Goal: Task Accomplishment & Management: Manage account settings

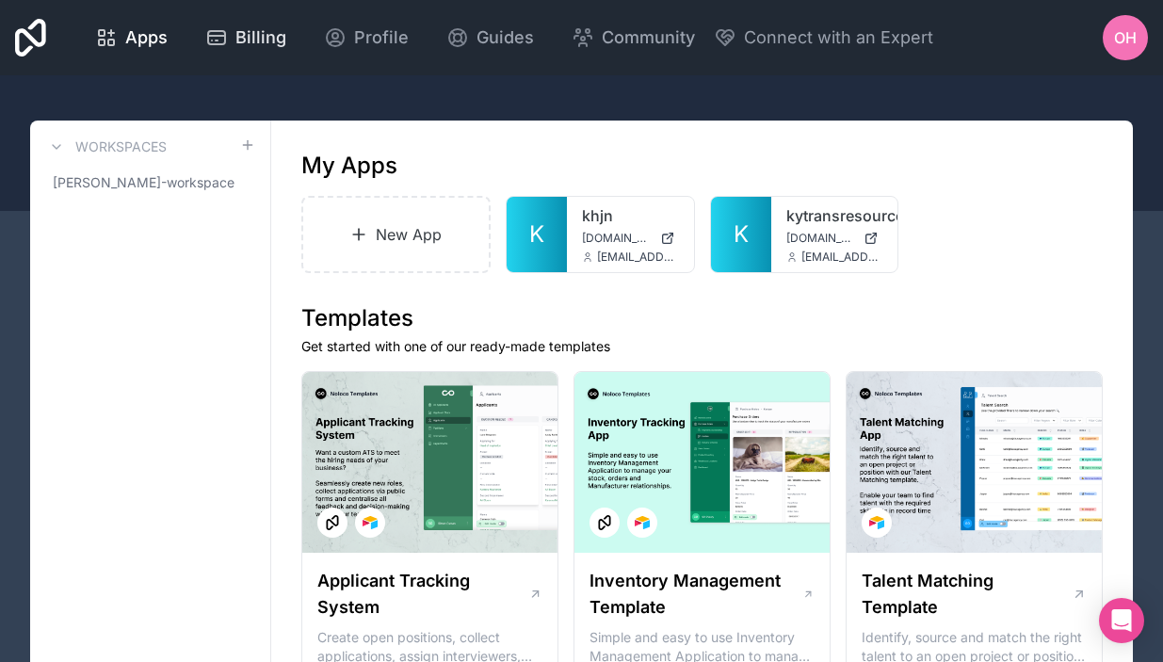
click at [286, 40] on span "Billing" at bounding box center [260, 37] width 51 height 26
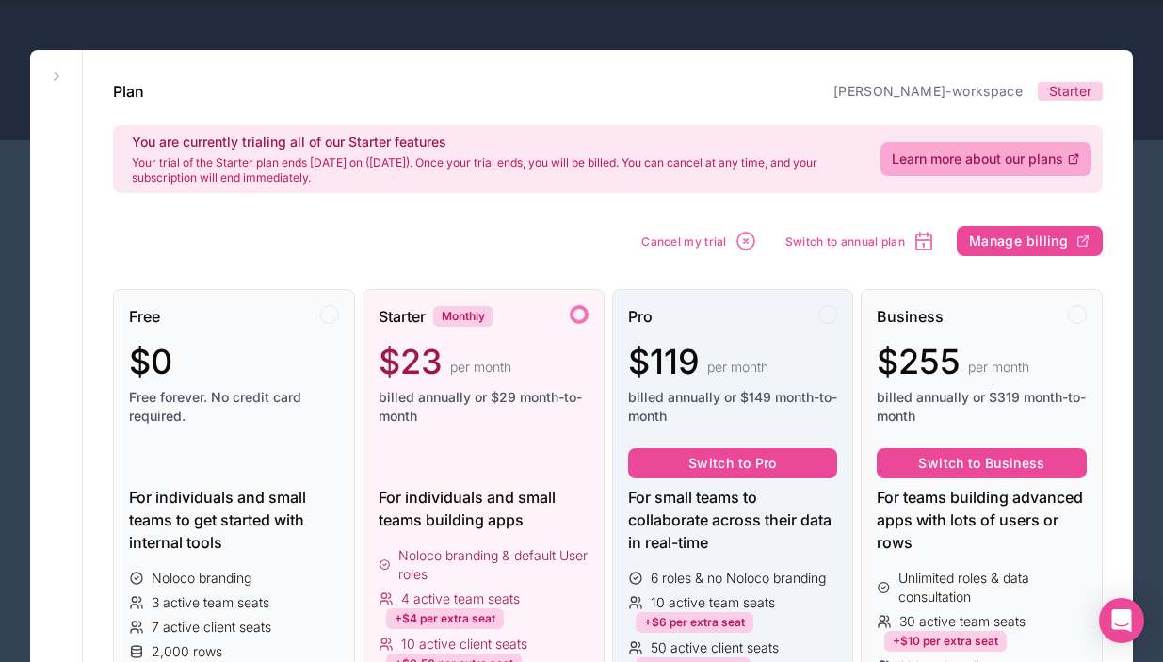
scroll to position [86, 0]
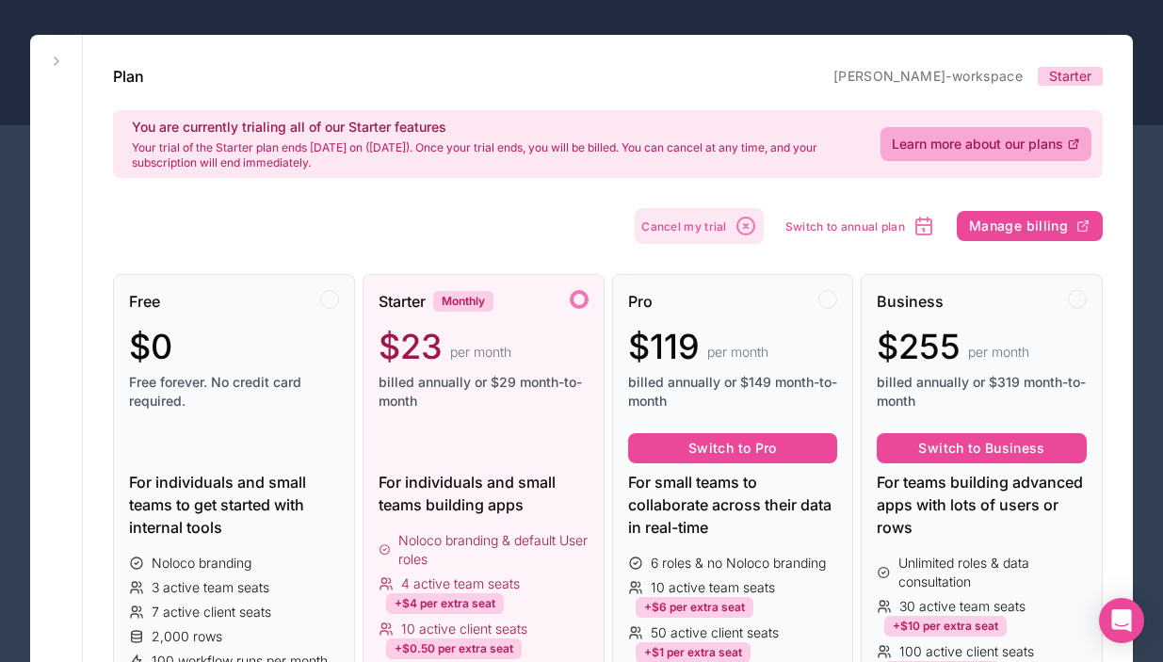
click at [735, 231] on icon "button" at bounding box center [746, 226] width 23 height 23
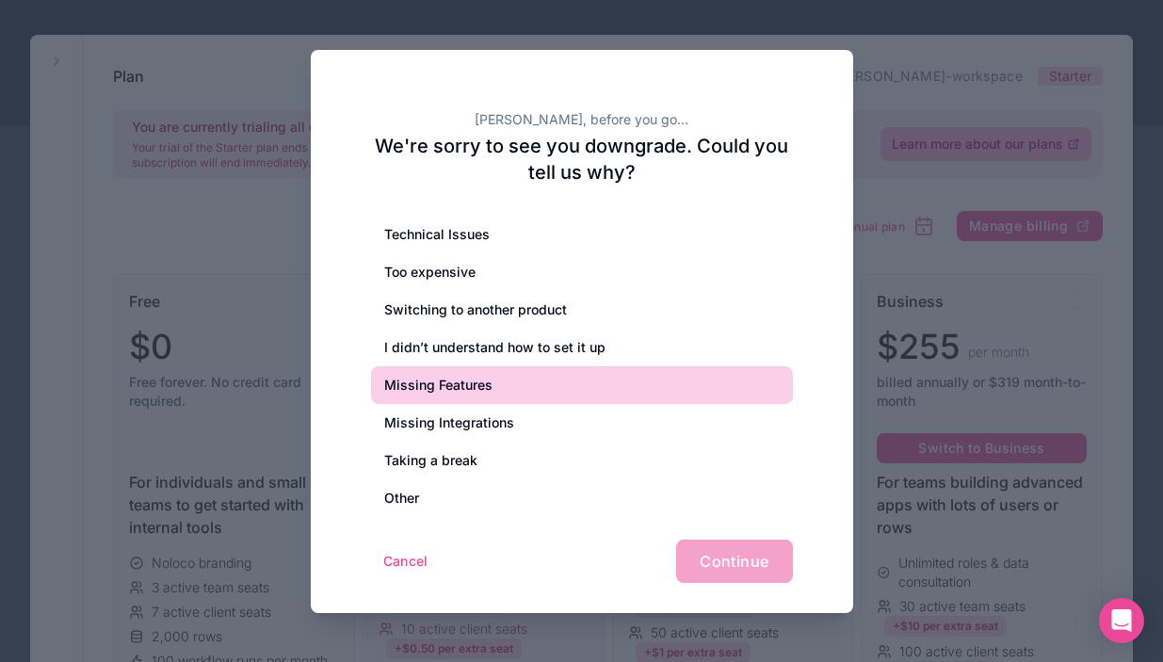
click at [574, 390] on div "Missing Features" at bounding box center [582, 385] width 422 height 38
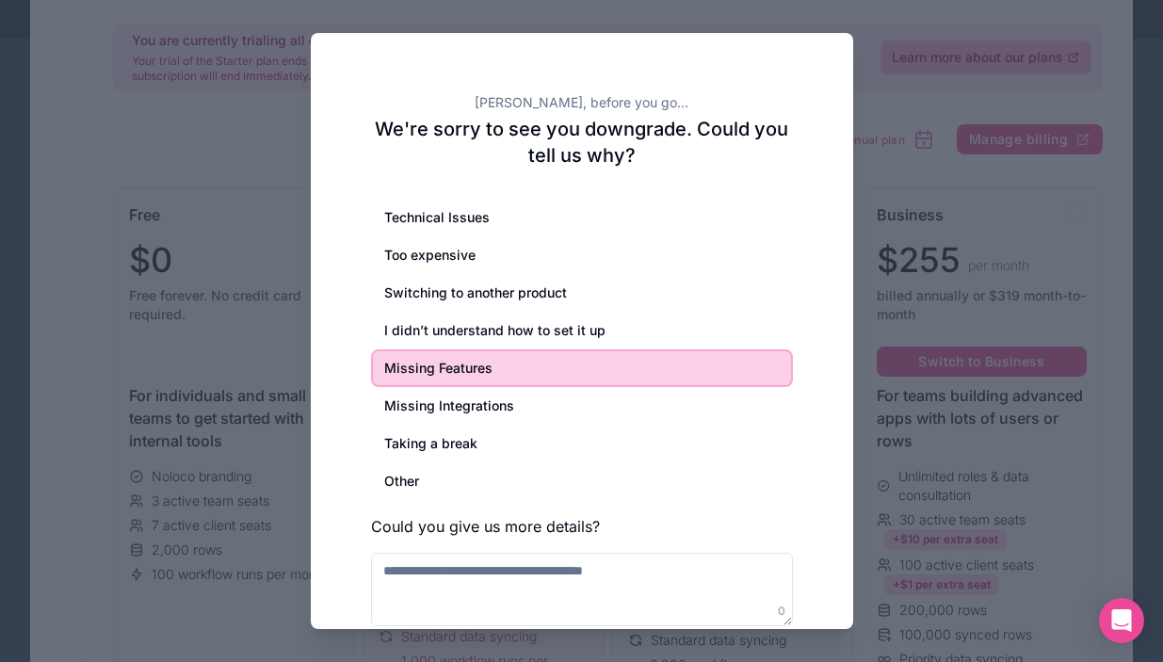
scroll to position [177, 0]
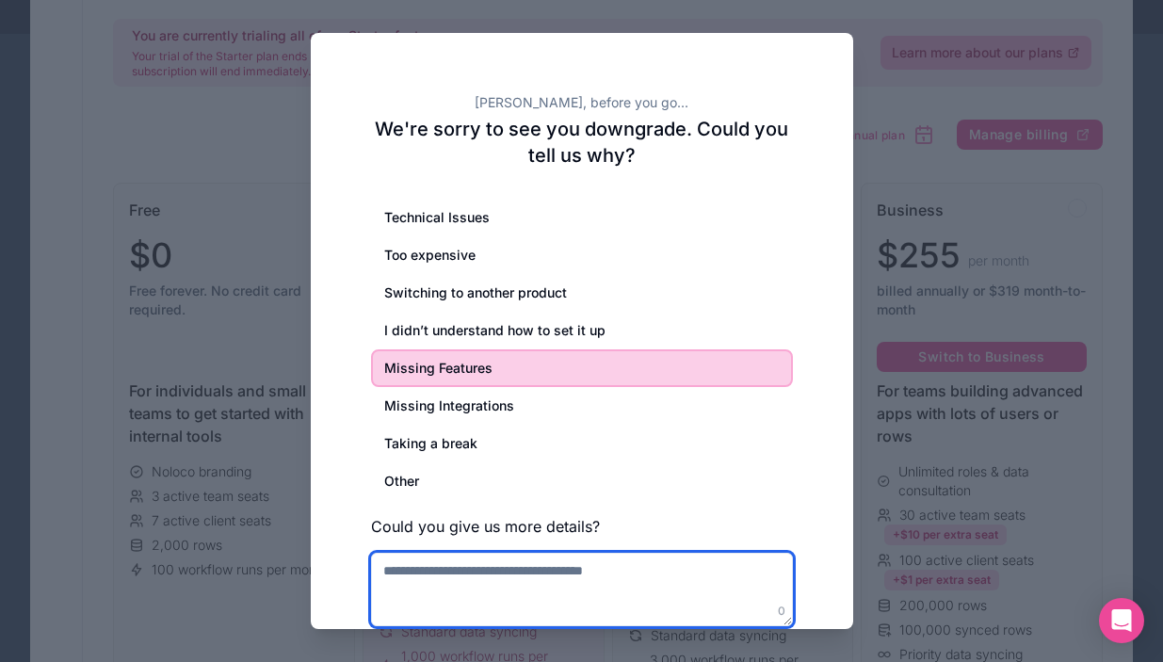
click at [560, 579] on textarea at bounding box center [582, 589] width 422 height 73
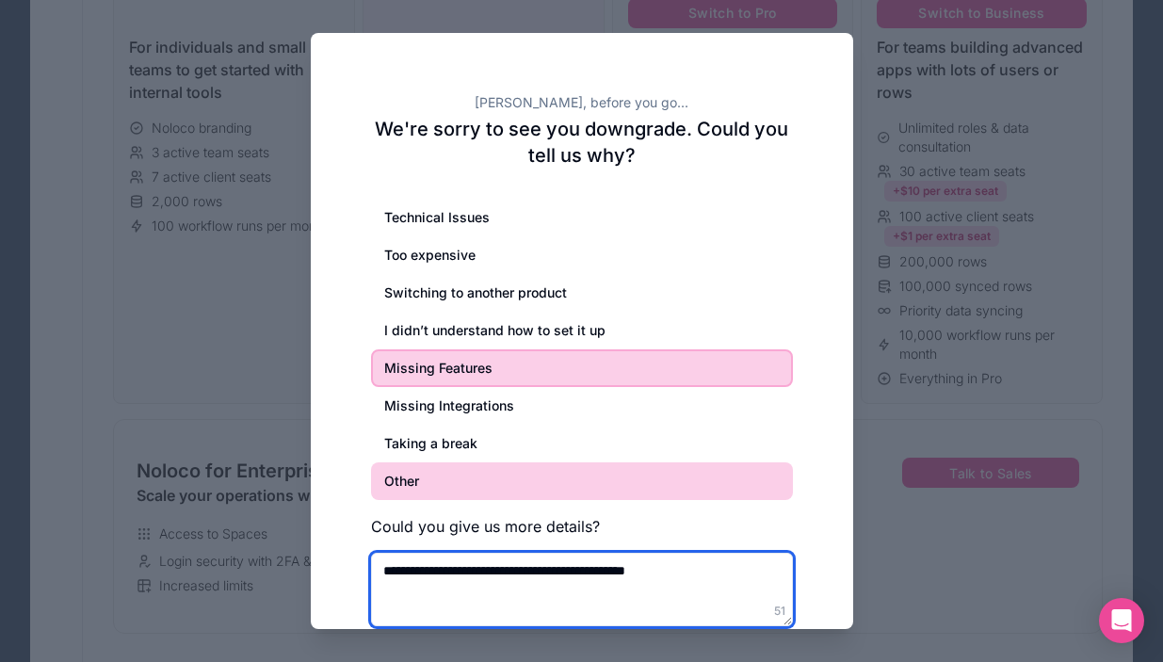
scroll to position [632, 0]
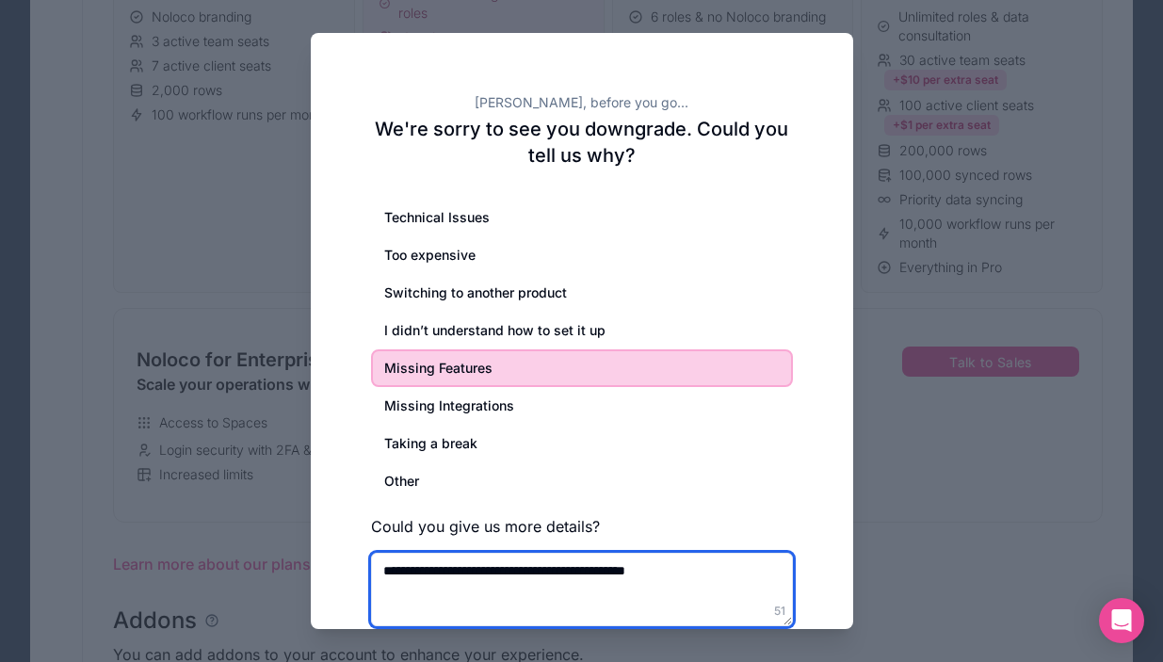
type textarea "**********"
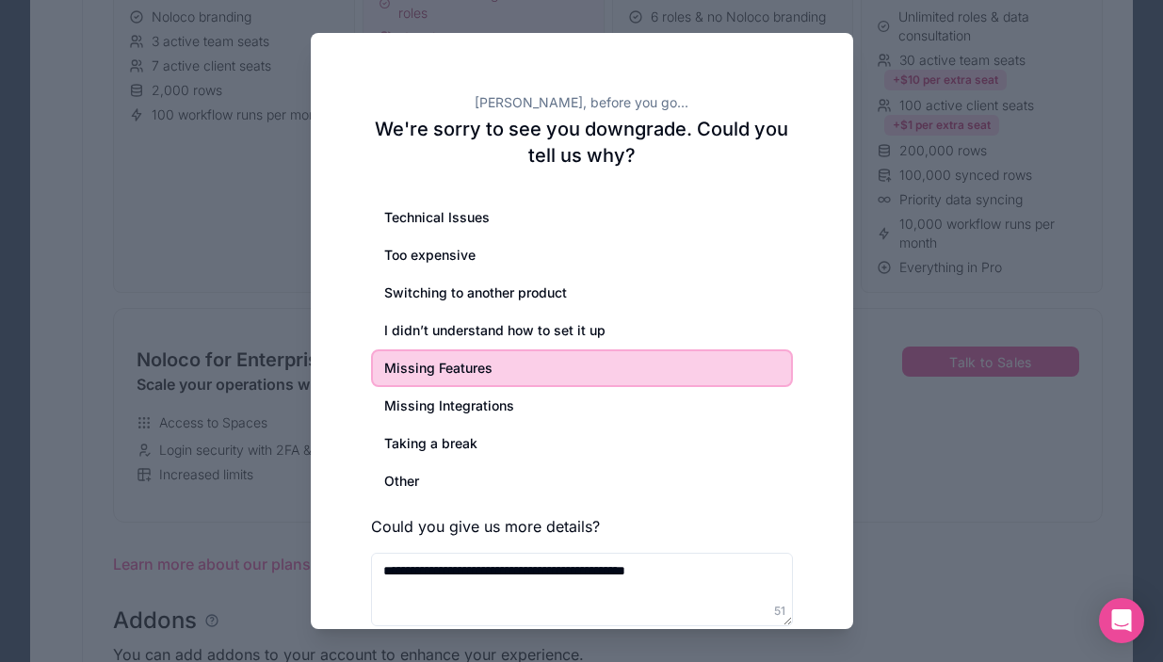
click at [798, 591] on div "**********" at bounding box center [582, 378] width 543 height 690
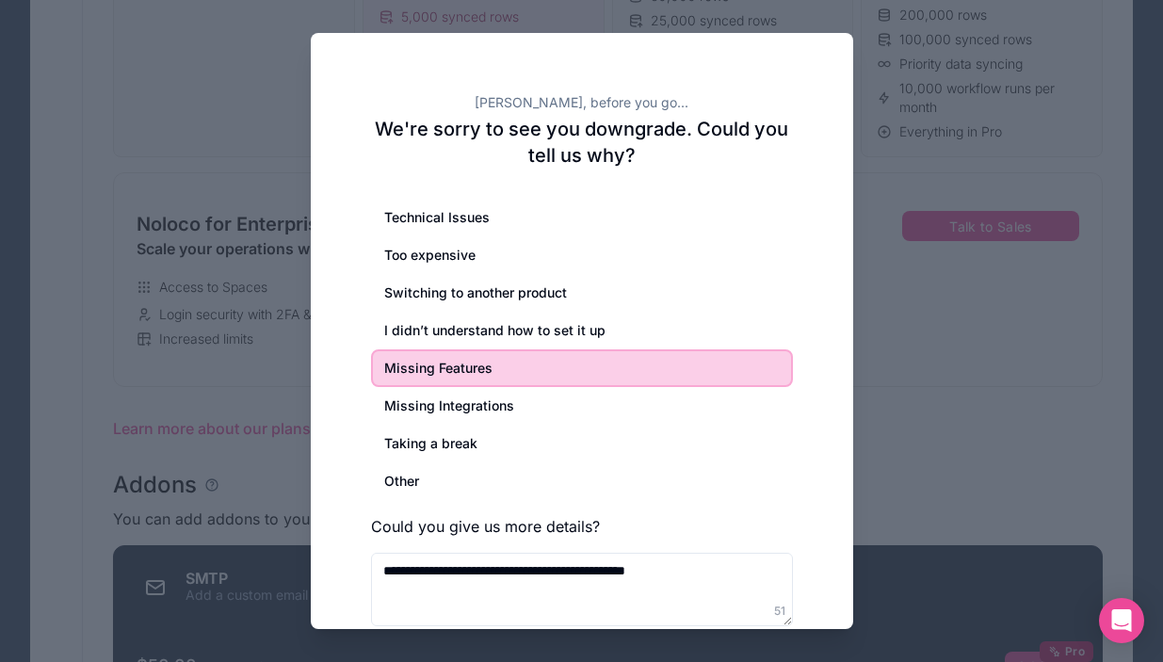
scroll to position [782, 0]
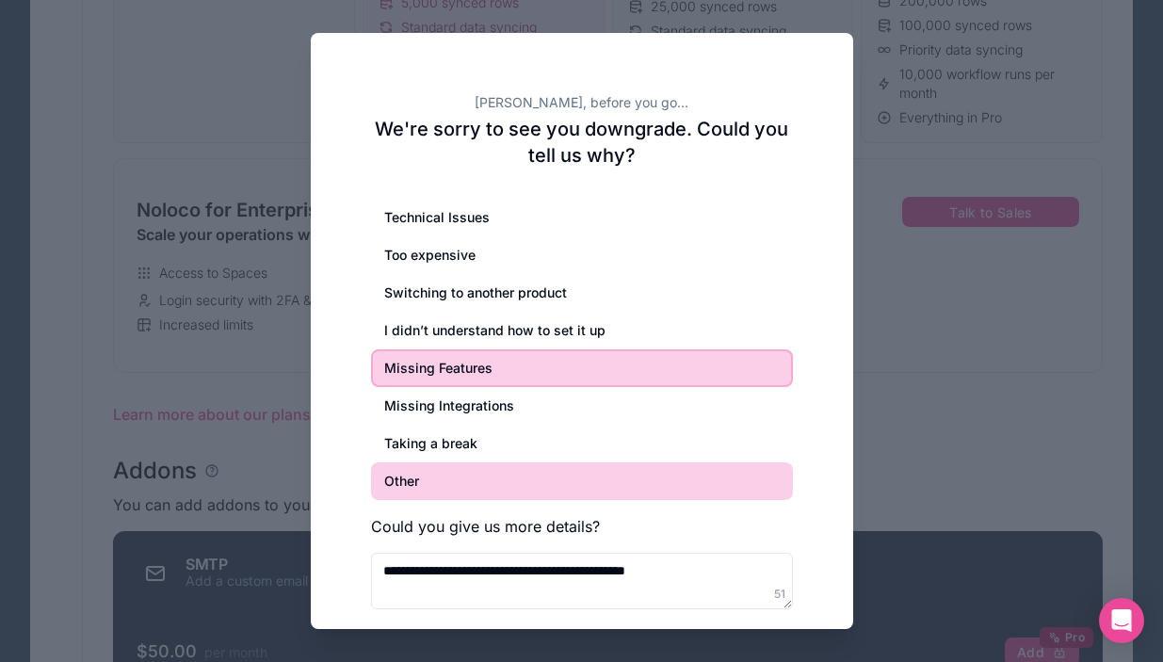
click at [722, 500] on div "**********" at bounding box center [582, 404] width 422 height 411
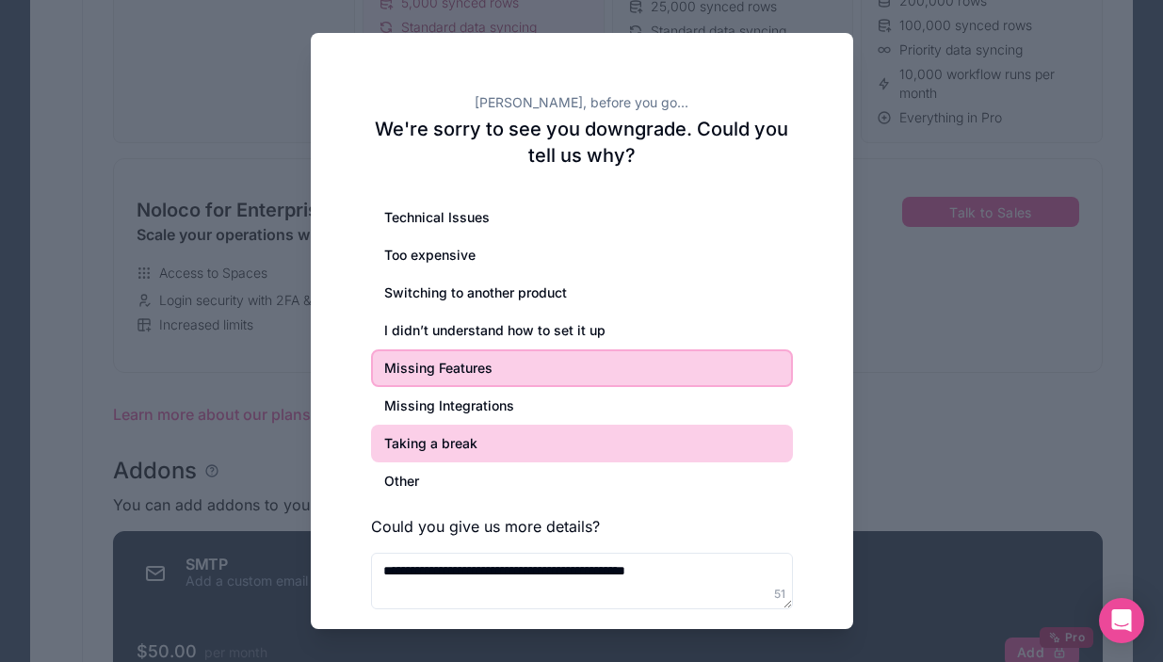
click at [559, 452] on div "Taking a break" at bounding box center [582, 444] width 422 height 38
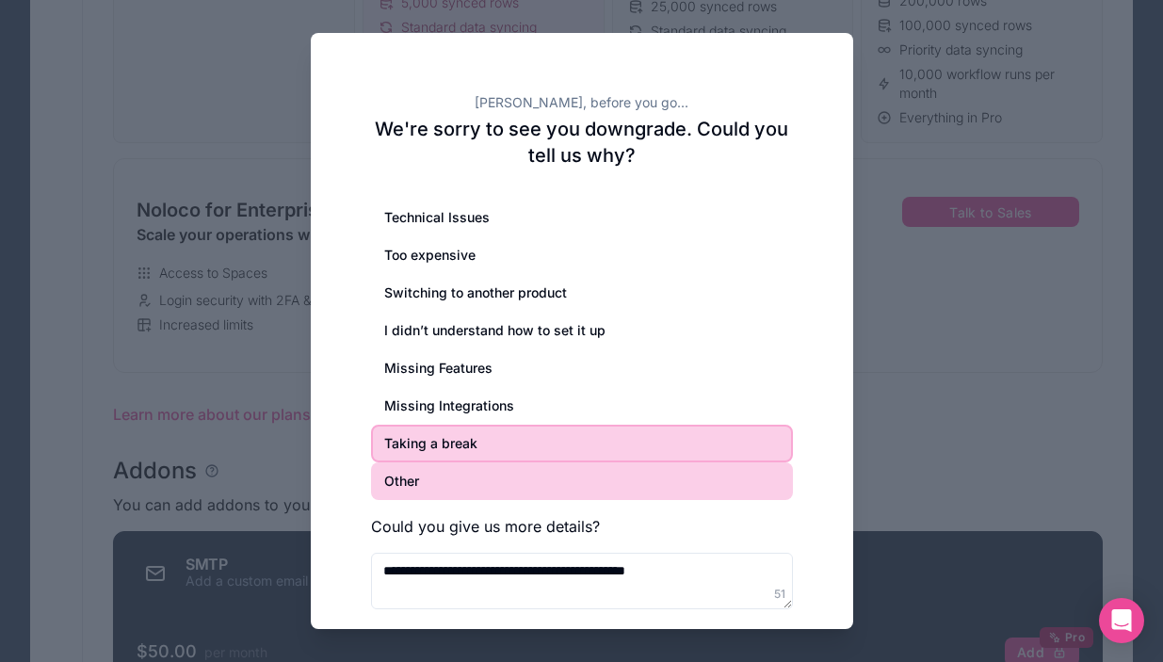
click at [544, 474] on div "Other" at bounding box center [582, 482] width 422 height 38
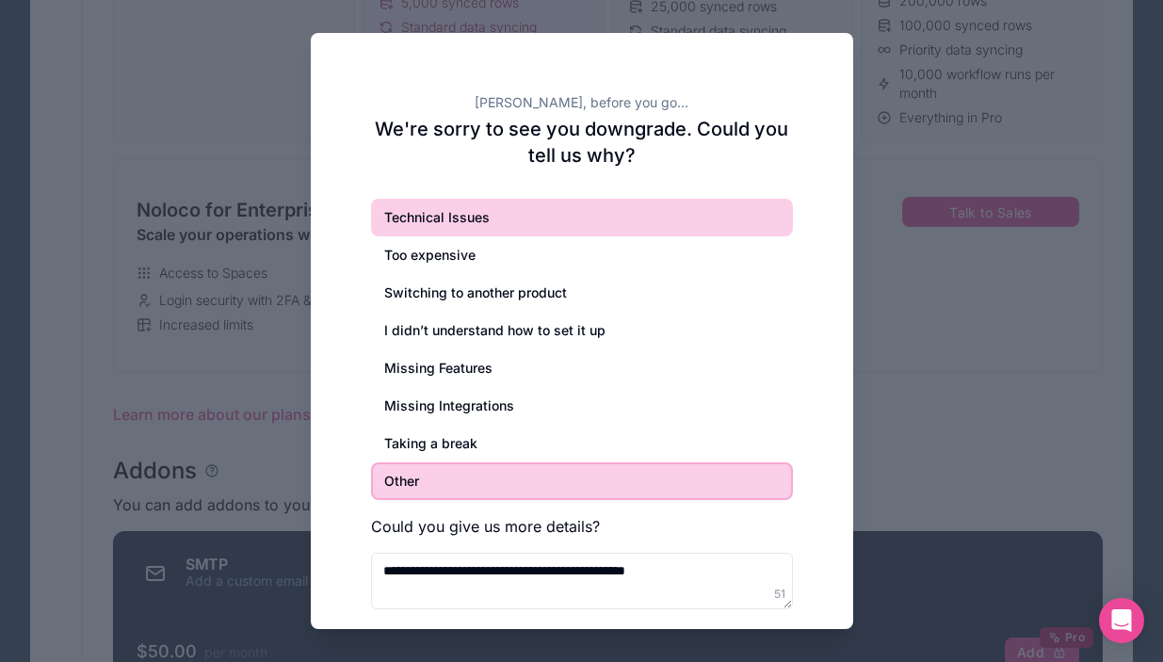
click at [520, 213] on div "Technical Issues" at bounding box center [582, 218] width 422 height 38
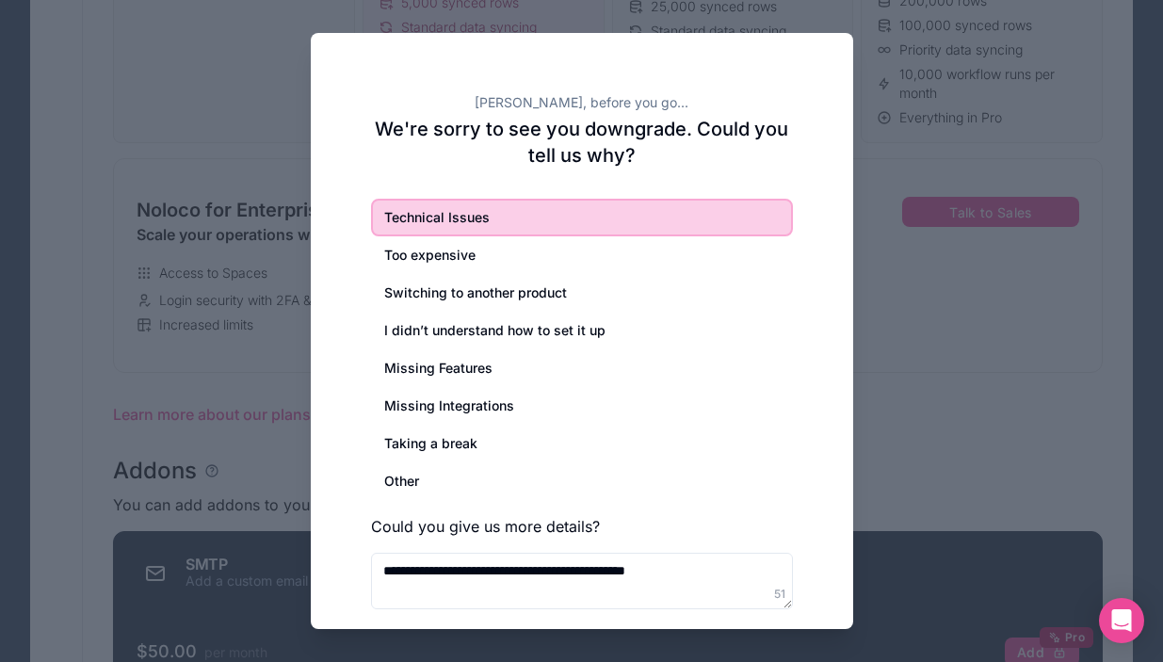
click at [935, 189] on div at bounding box center [581, 331] width 1163 height 662
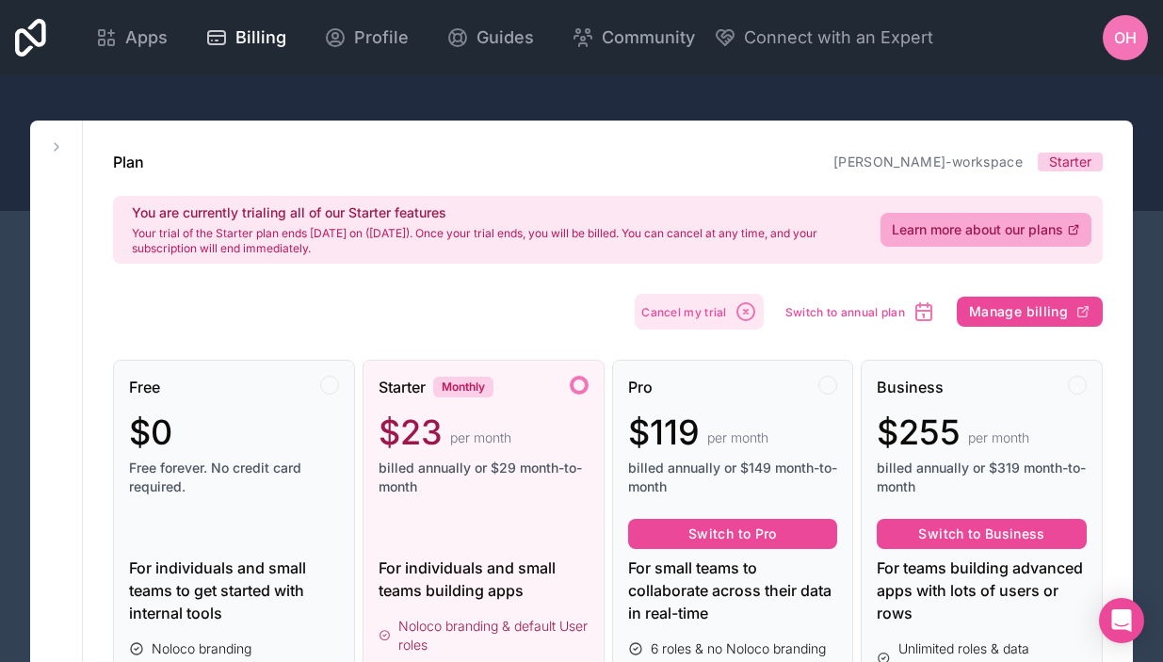
click at [735, 317] on icon "button" at bounding box center [746, 311] width 23 height 23
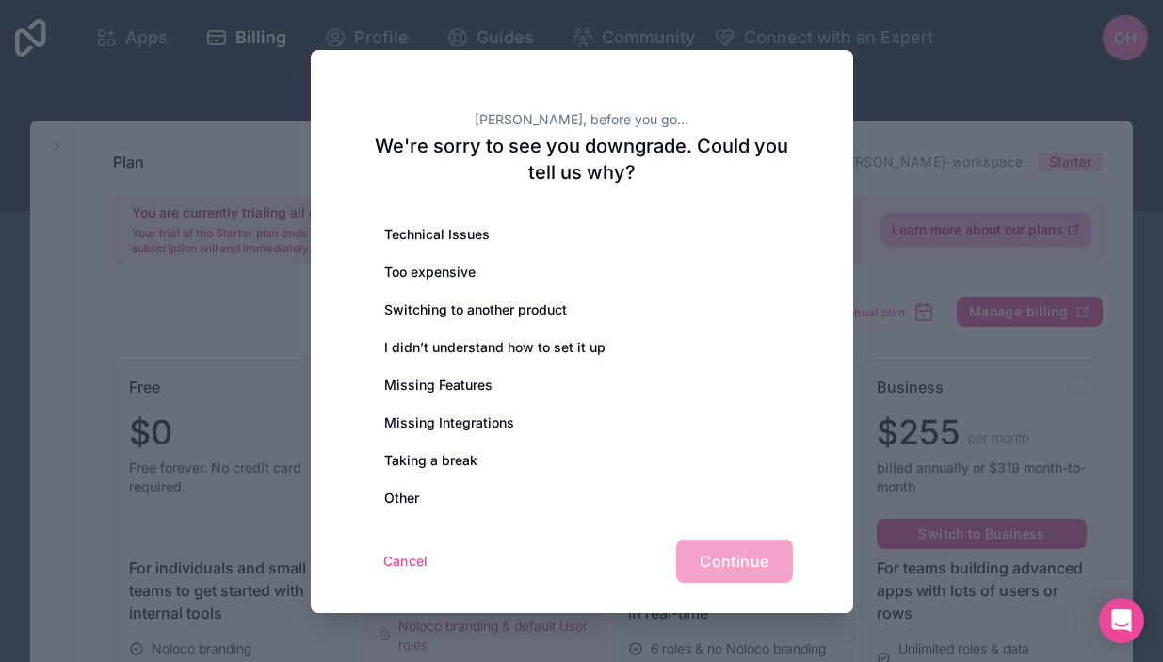
click at [702, 558] on div "Cancel Continue" at bounding box center [582, 561] width 422 height 43
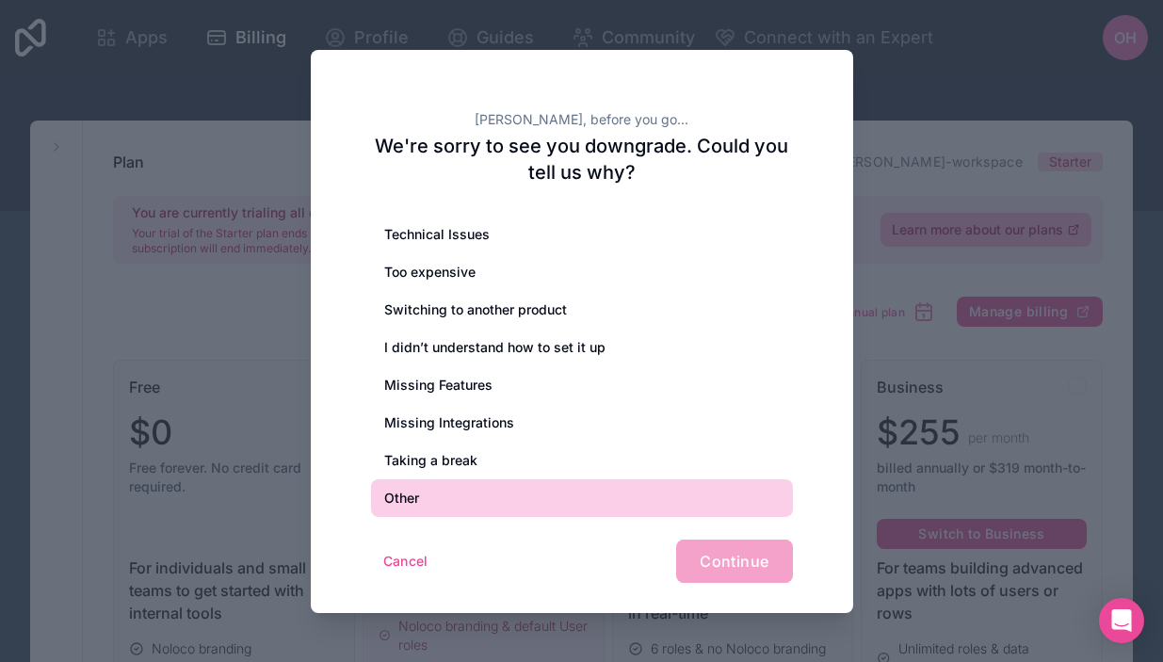
click at [718, 506] on div "Other" at bounding box center [582, 498] width 422 height 38
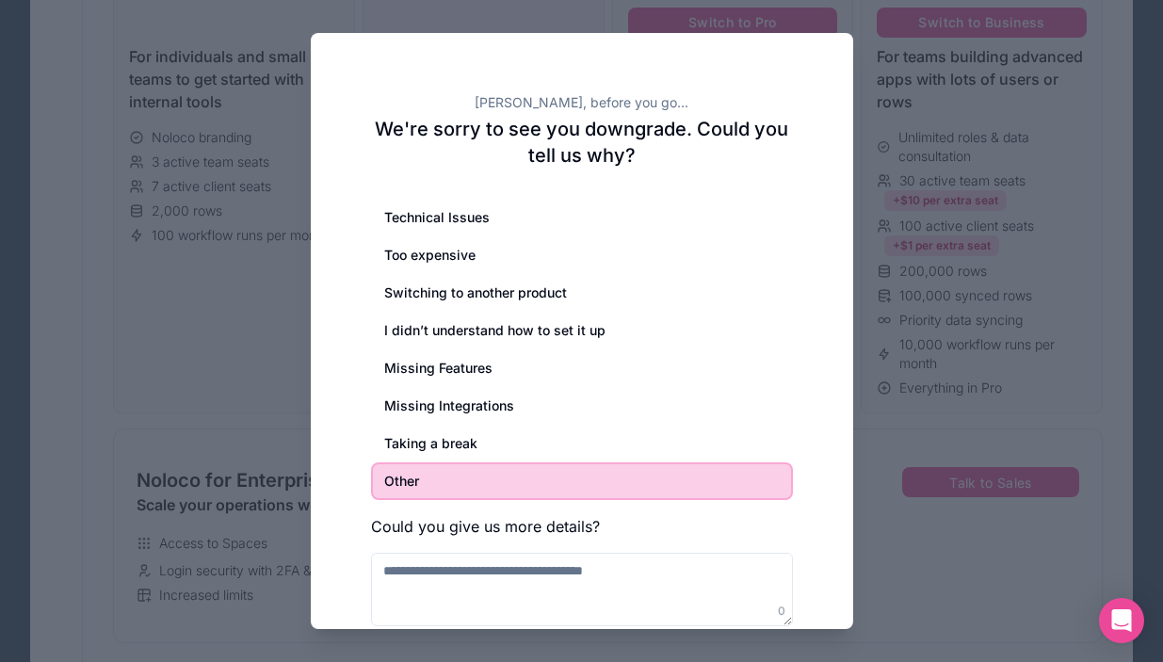
scroll to position [529, 0]
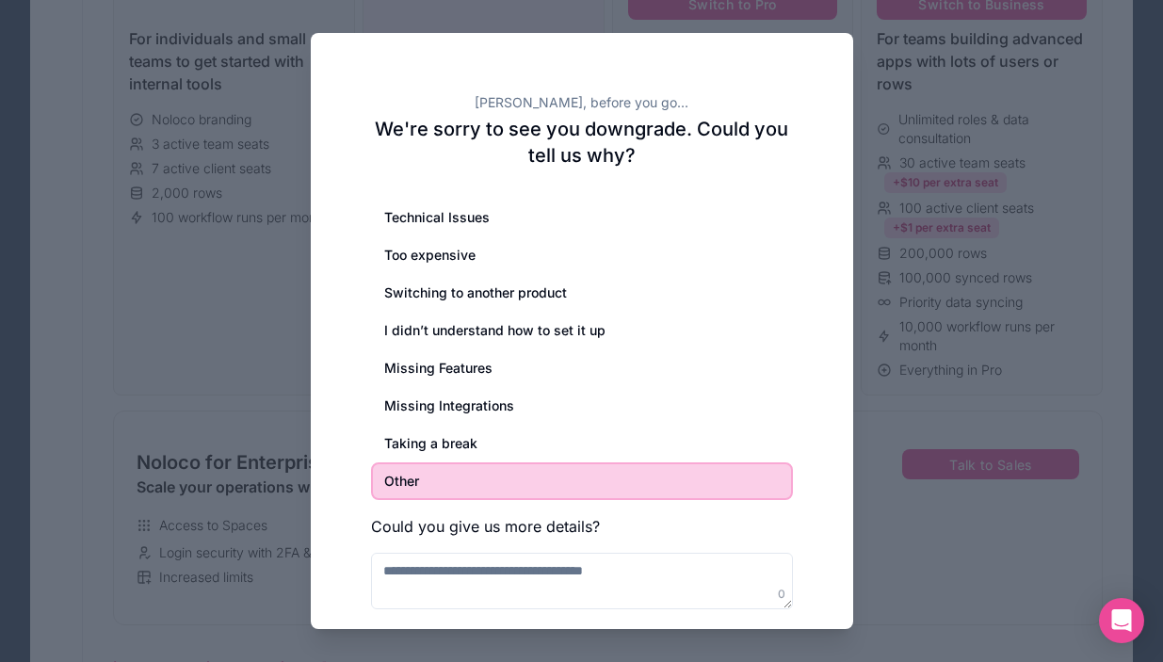
click at [784, 512] on div "Technical Issues Too expensive Switching to another product I didn’t understand…" at bounding box center [582, 404] width 422 height 411
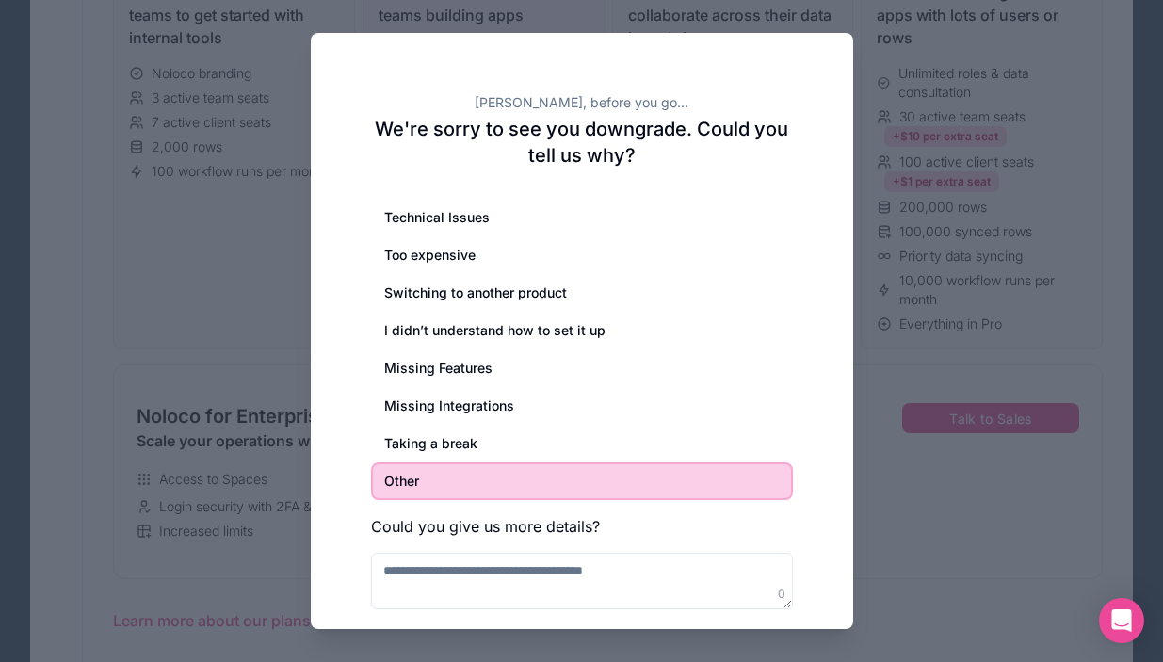
scroll to position [609, 0]
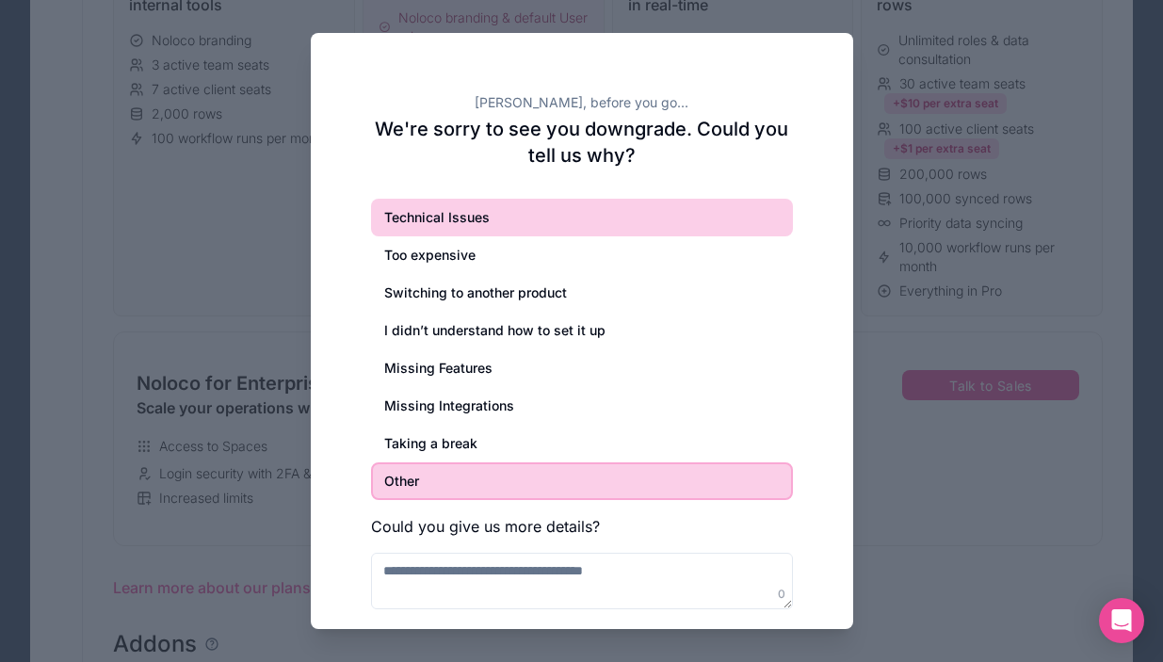
click at [580, 224] on div "Technical Issues" at bounding box center [582, 218] width 422 height 38
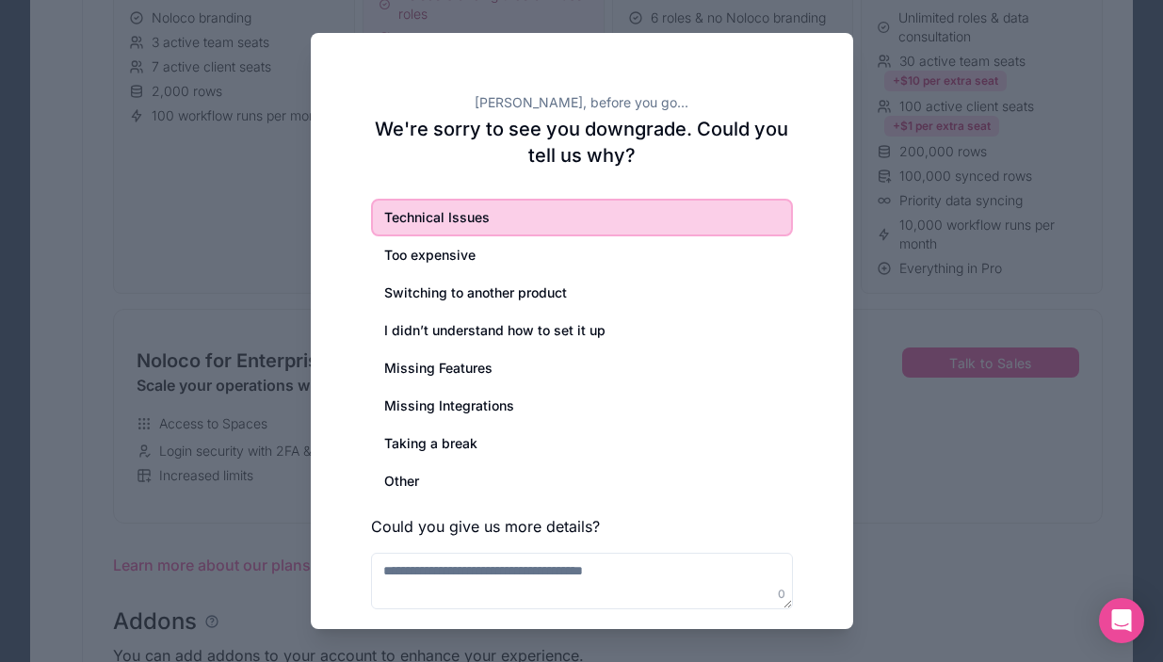
scroll to position [632, 0]
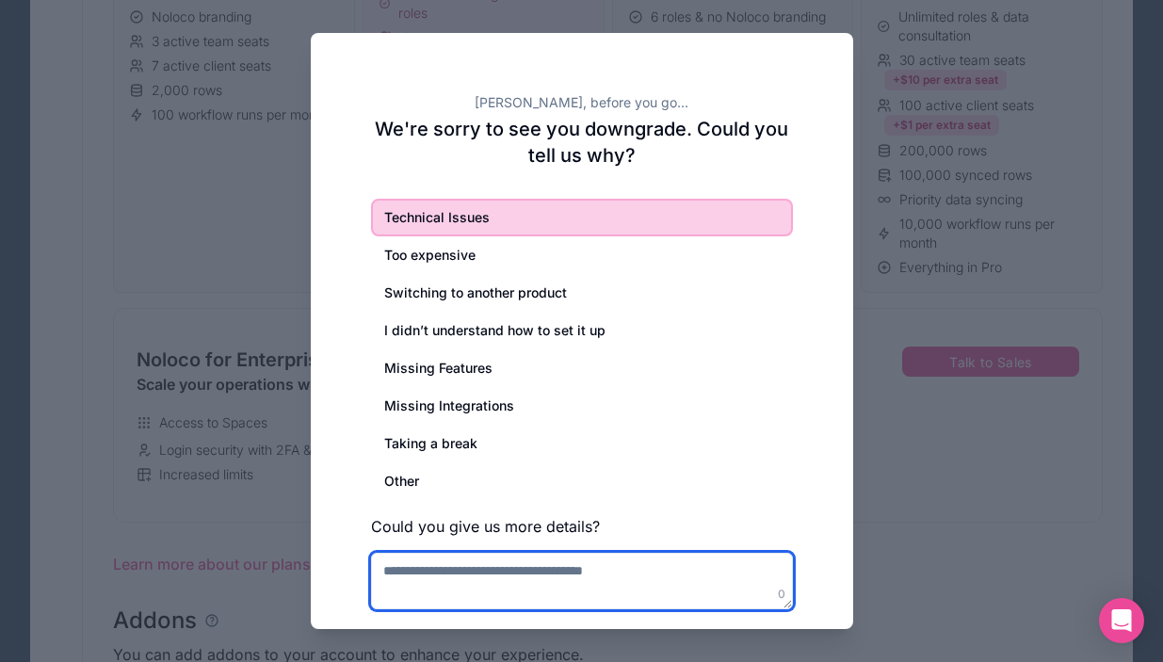
click at [660, 592] on textarea at bounding box center [582, 581] width 422 height 57
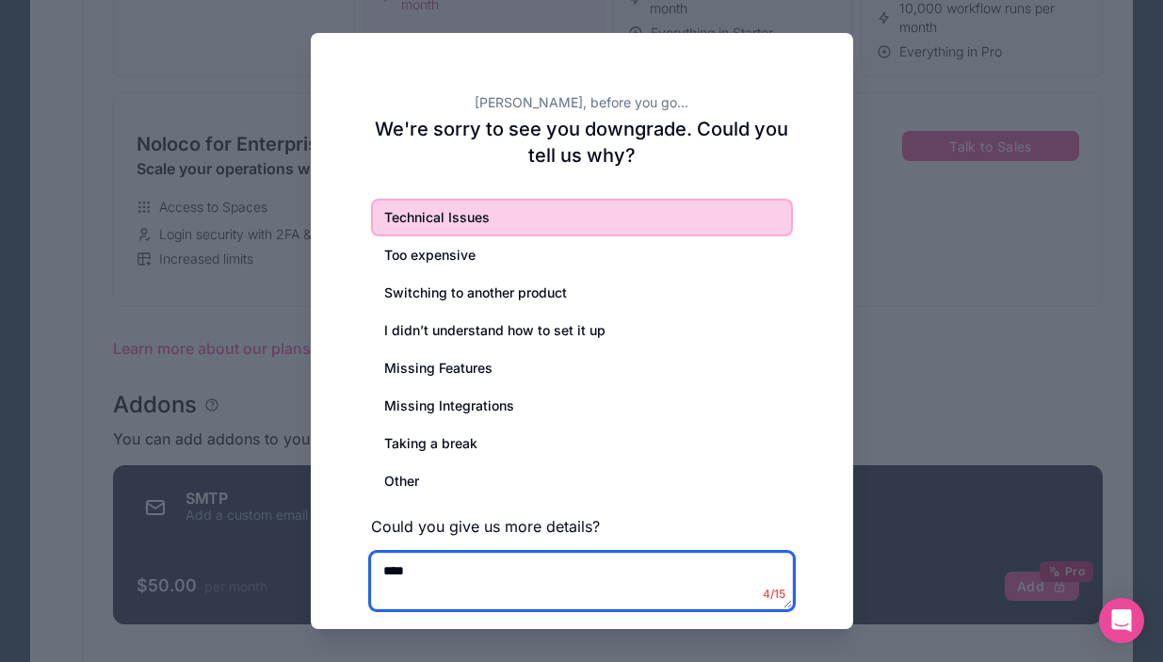
scroll to position [856, 0]
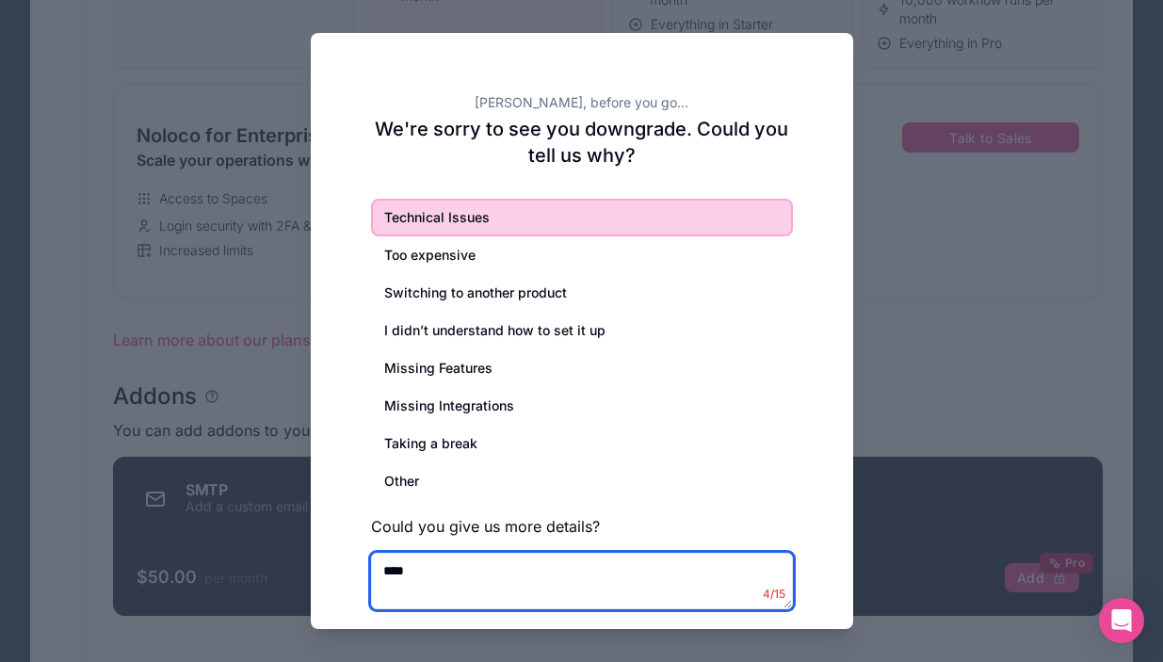
type textarea "****"
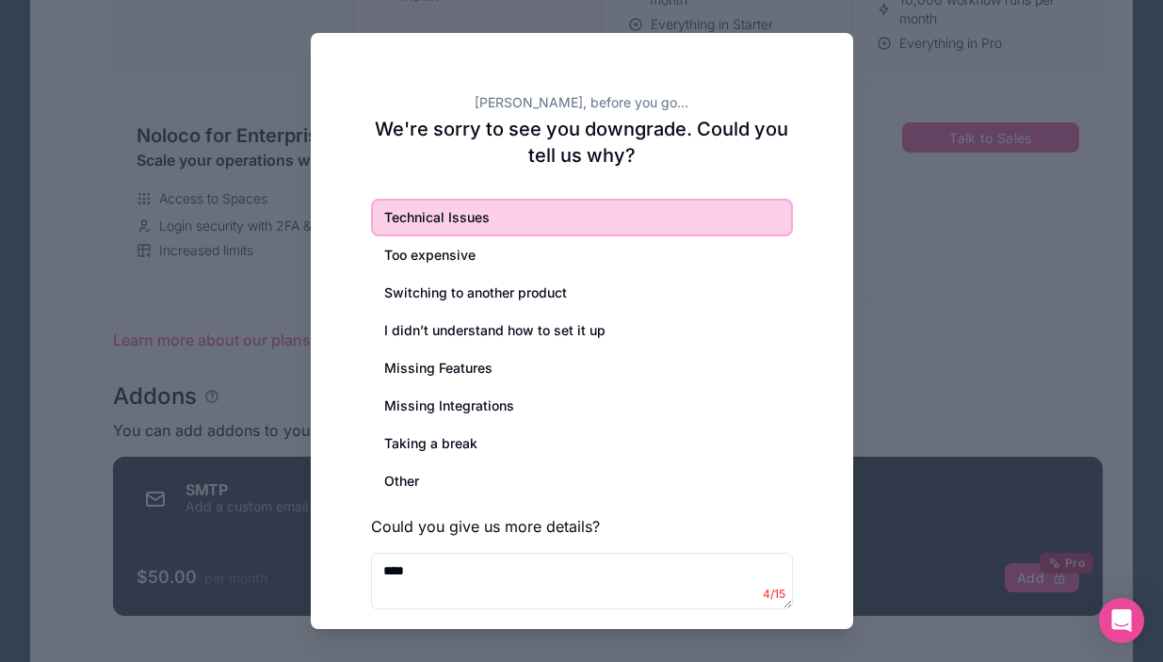
click at [885, 399] on div at bounding box center [581, 331] width 1163 height 662
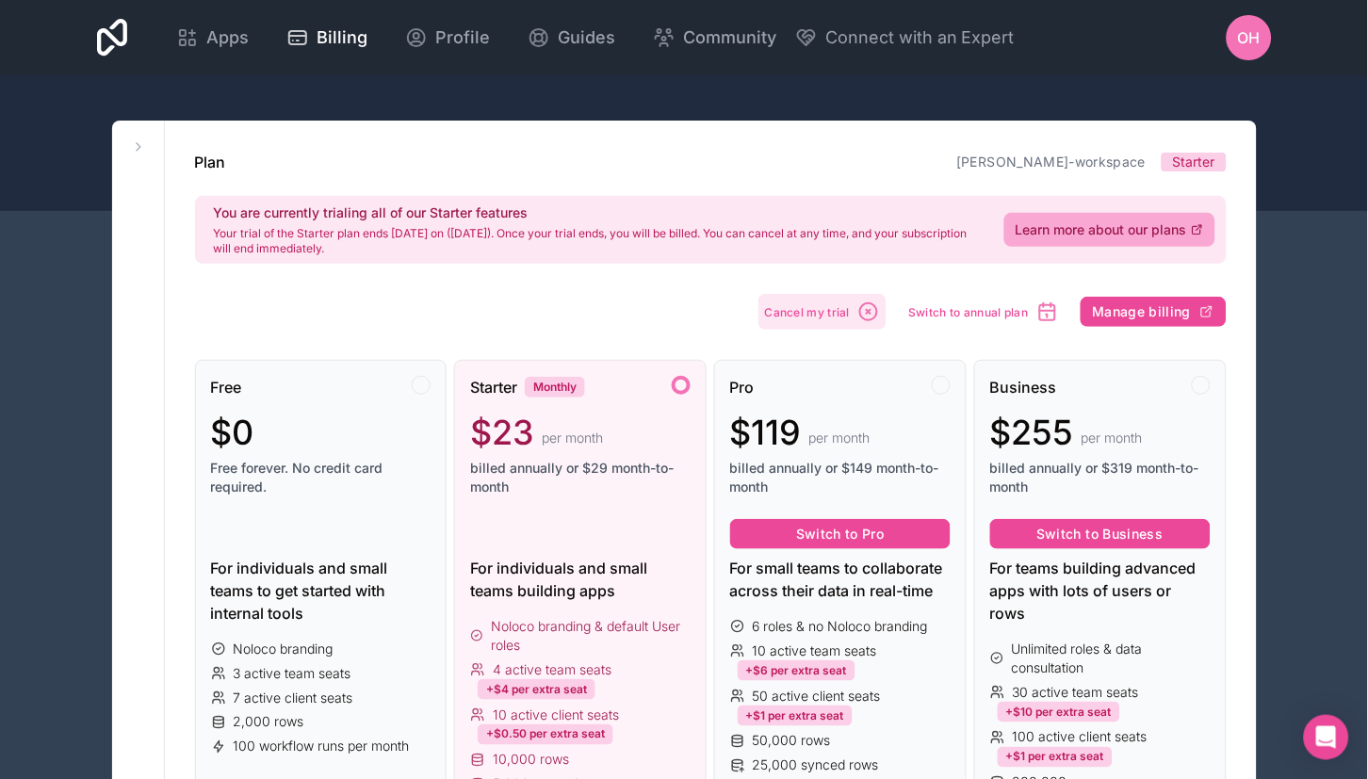
click at [782, 319] on span "Cancel my trial" at bounding box center [808, 312] width 86 height 14
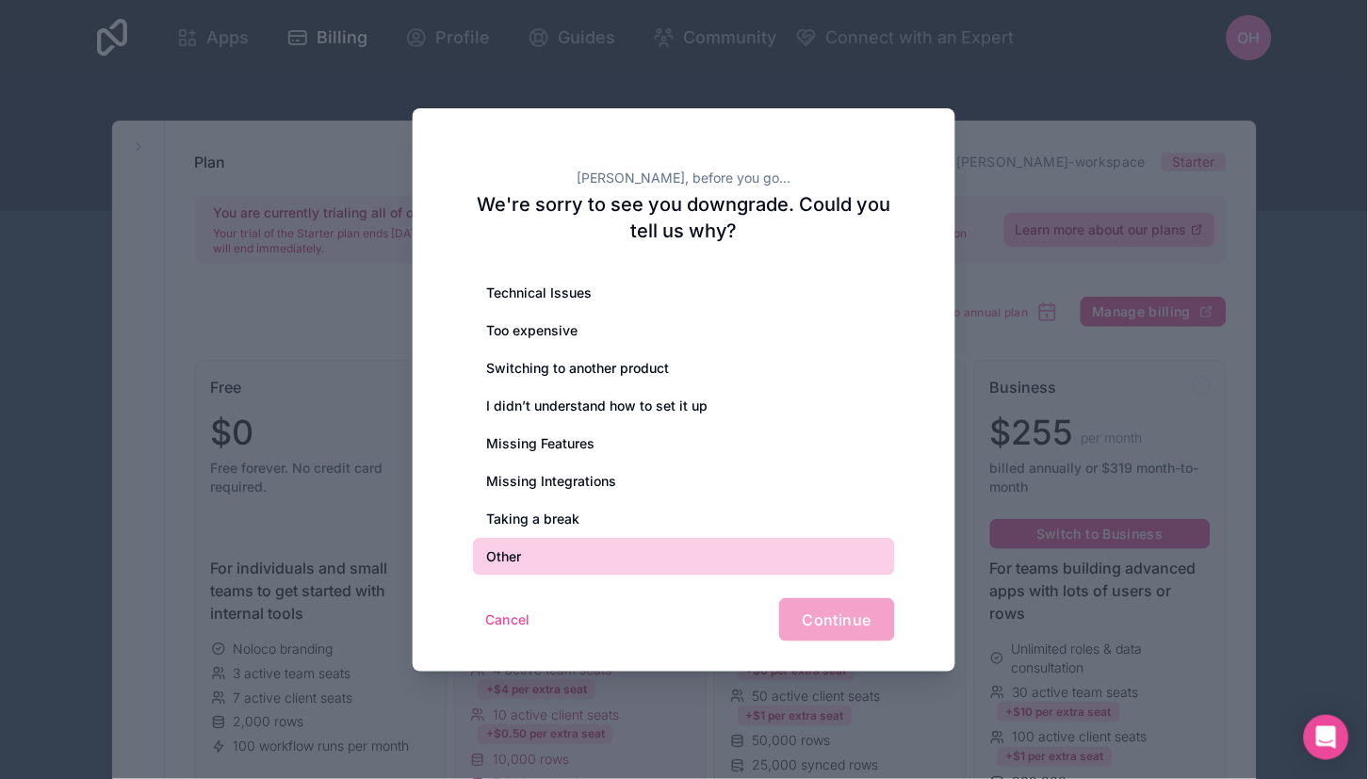
click at [520, 566] on div "Other" at bounding box center [684, 557] width 422 height 38
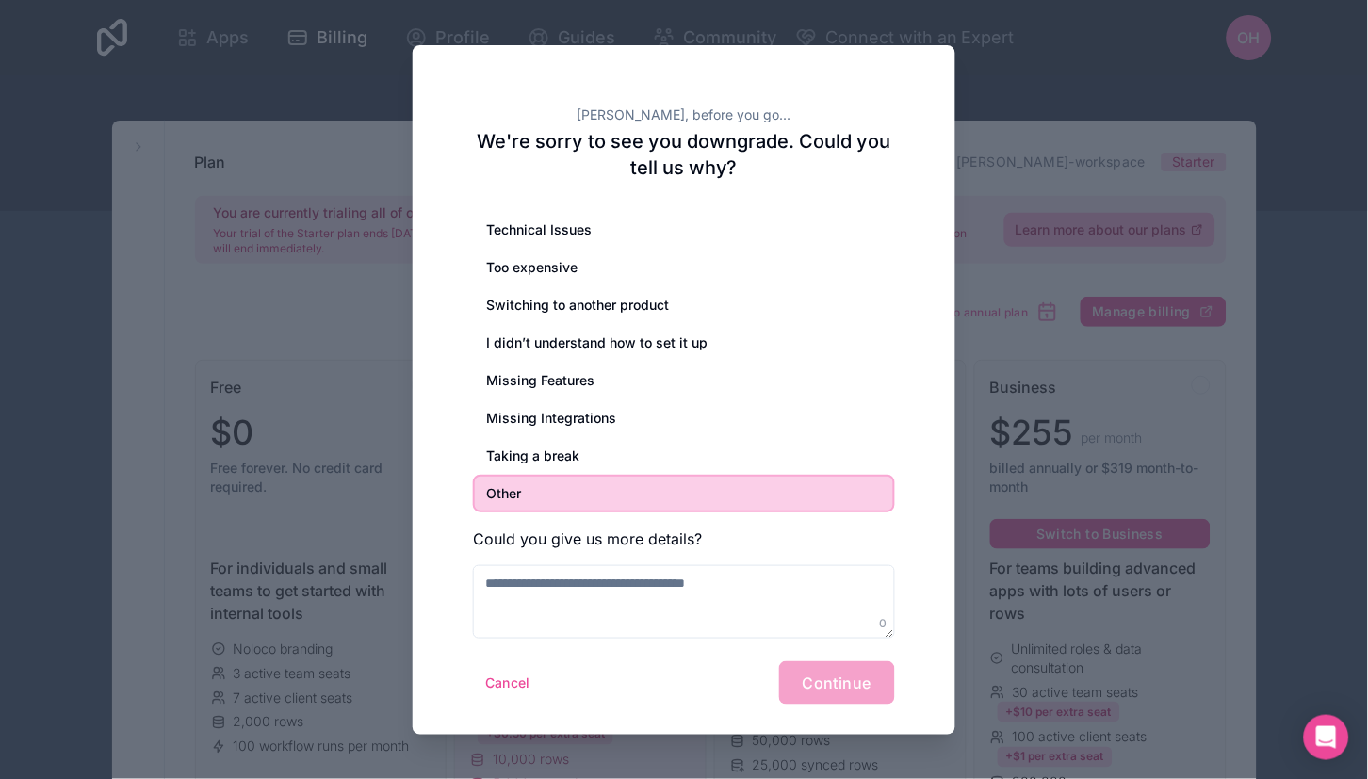
click at [827, 661] on div "Cancel Continue" at bounding box center [684, 682] width 422 height 43
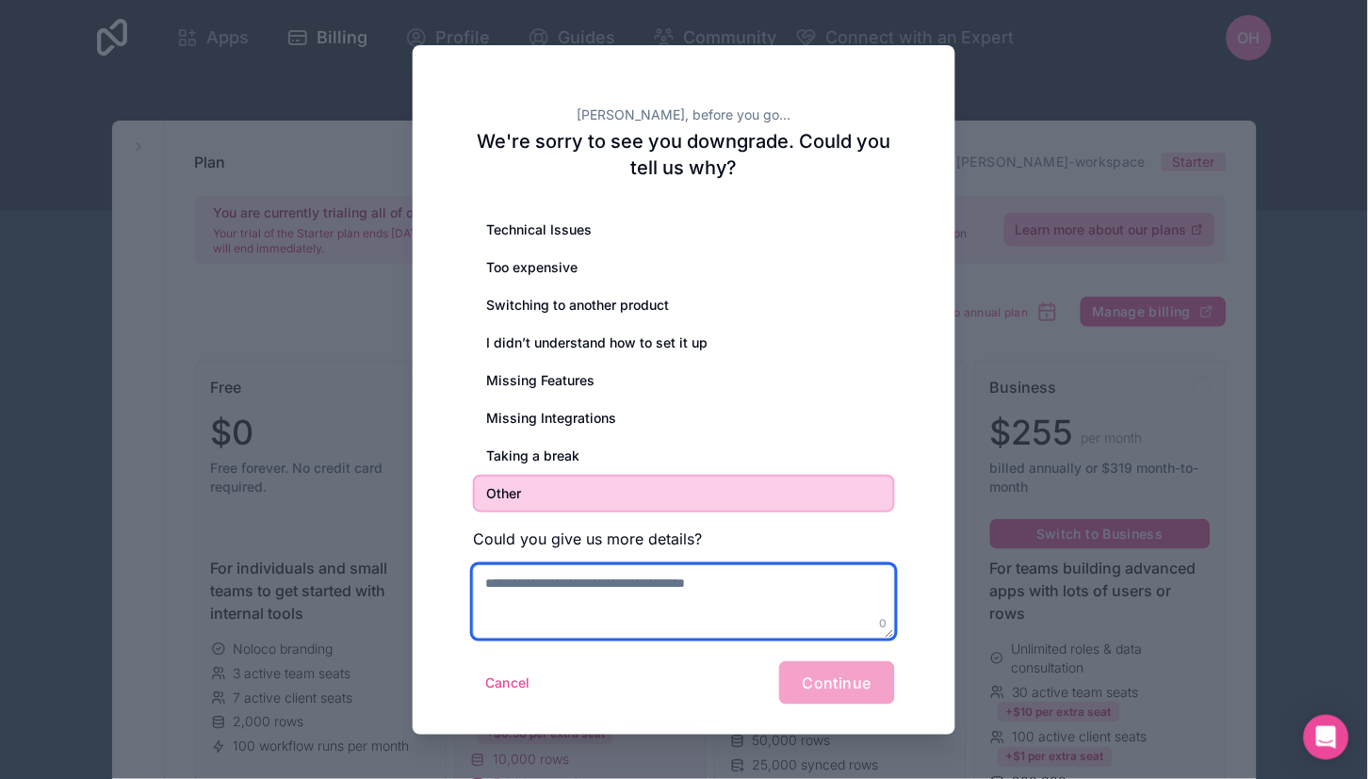
click at [695, 608] on textarea at bounding box center [684, 601] width 422 height 73
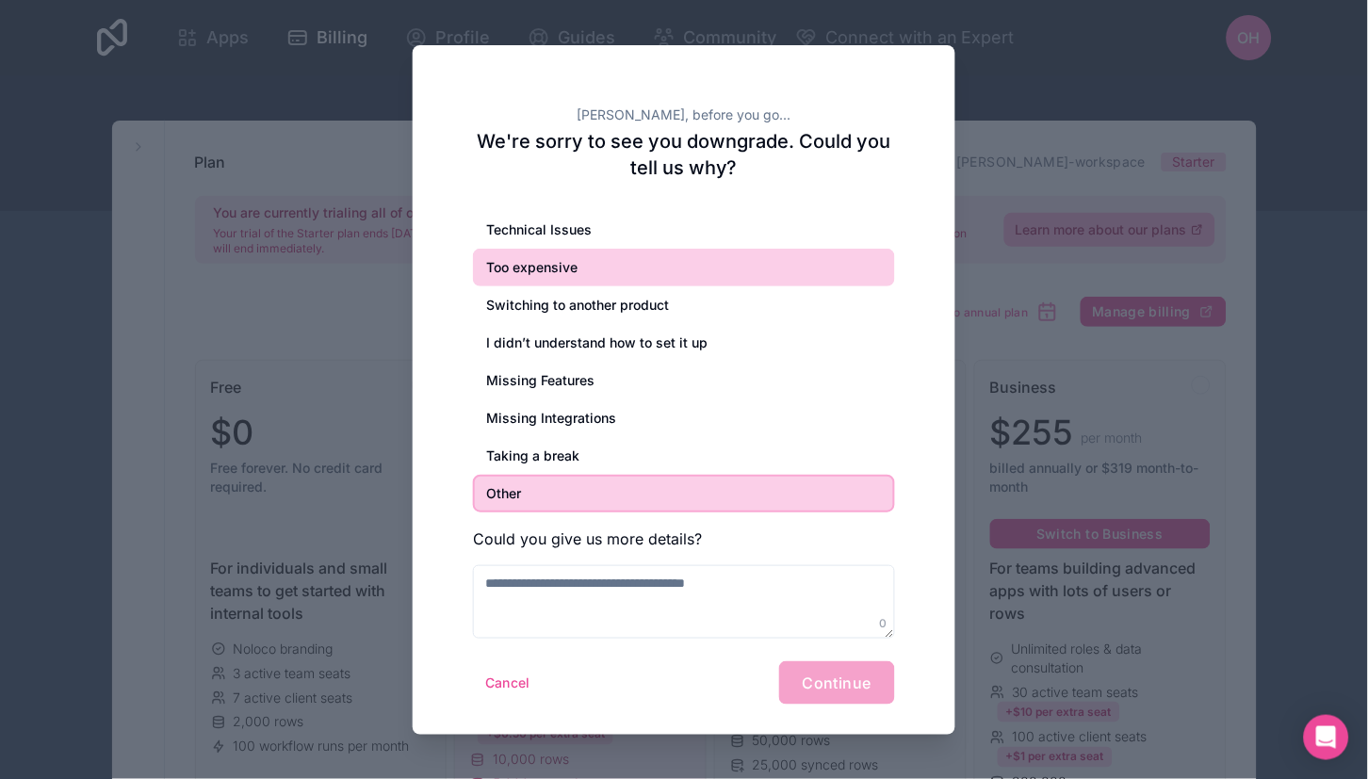
click at [593, 273] on div "Too expensive" at bounding box center [684, 268] width 422 height 38
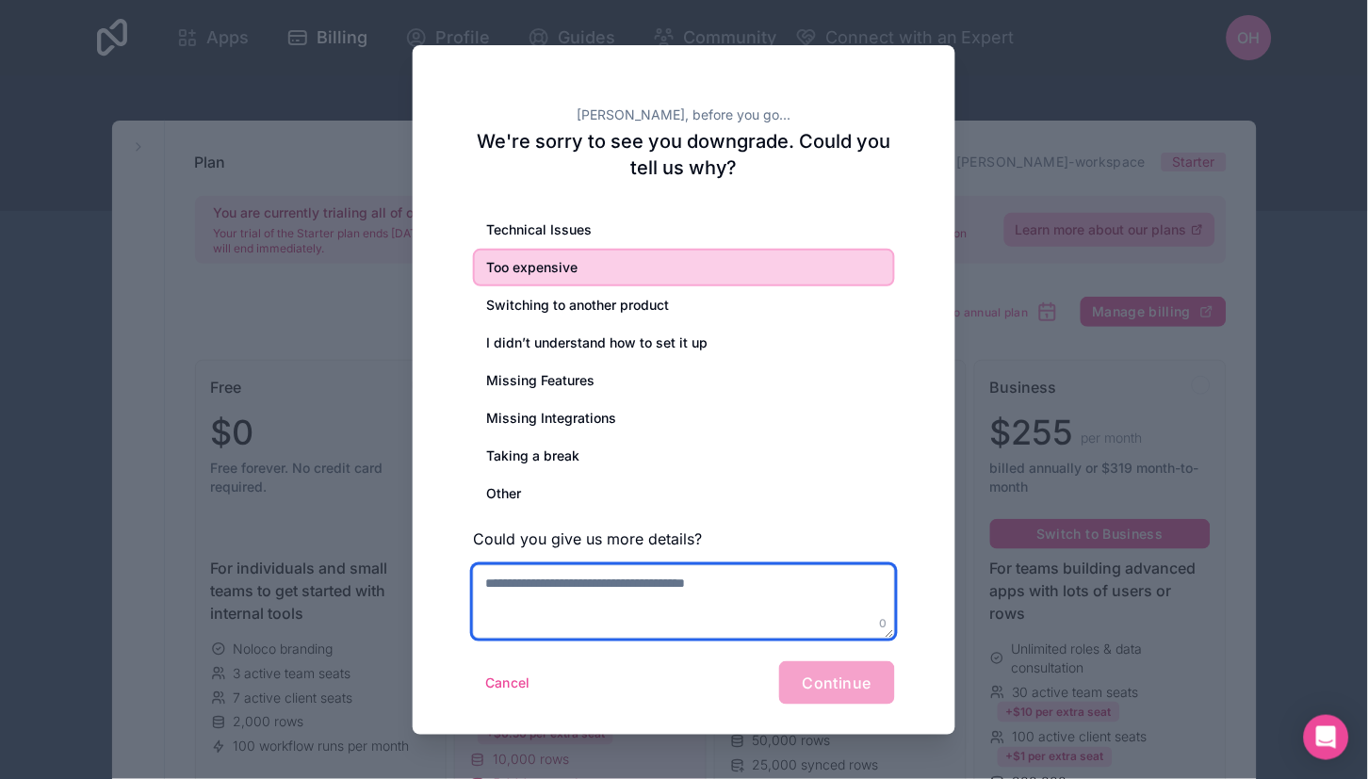
click at [732, 610] on textarea at bounding box center [684, 601] width 422 height 73
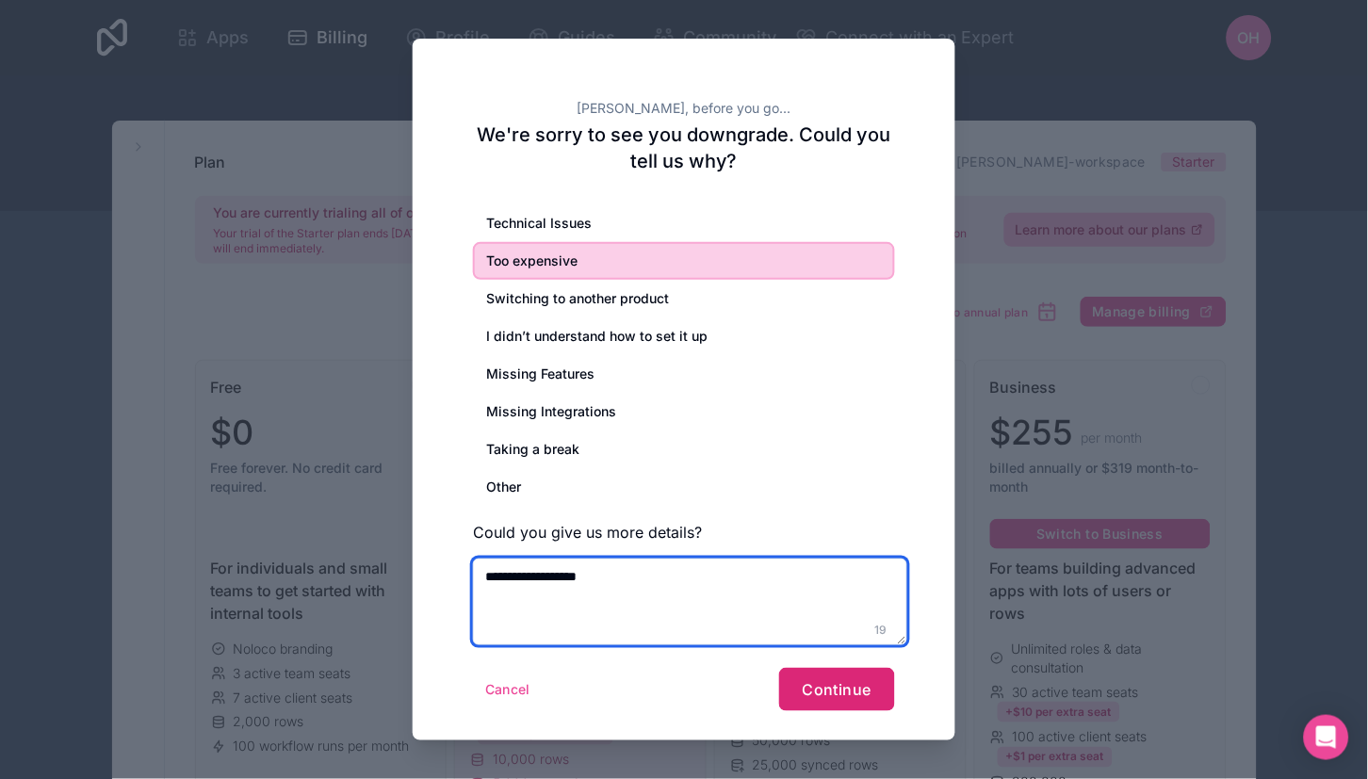
type textarea "**********"
click at [875, 661] on button "Continue" at bounding box center [837, 689] width 116 height 43
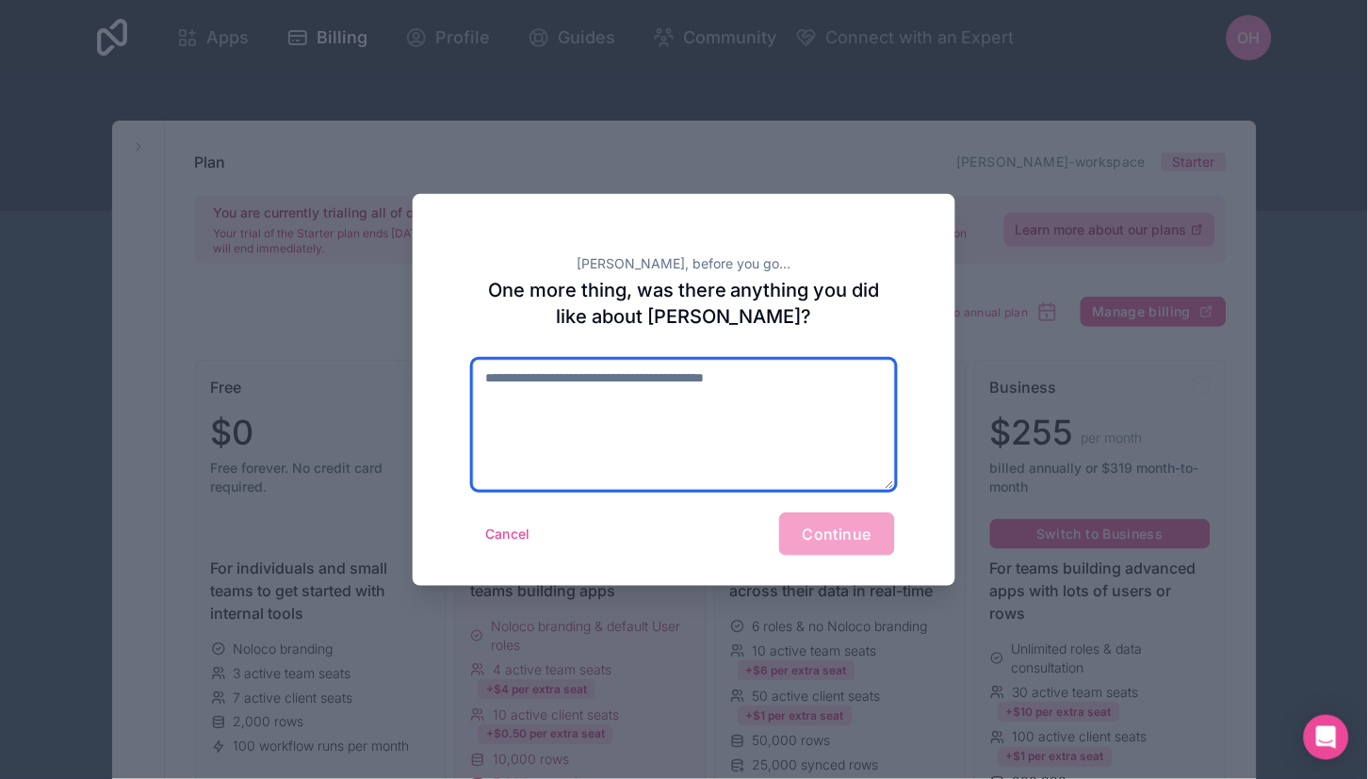
click at [702, 451] on textarea at bounding box center [684, 425] width 422 height 130
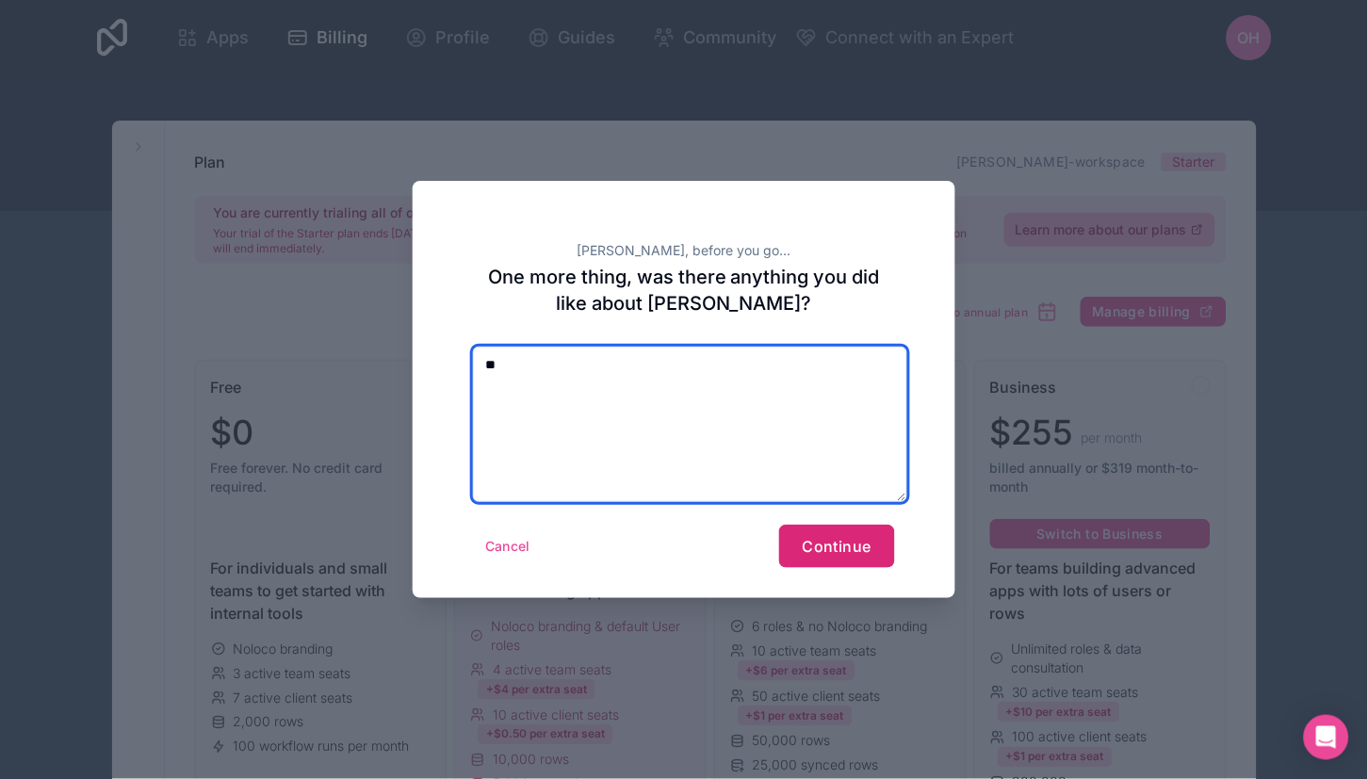
type textarea "**"
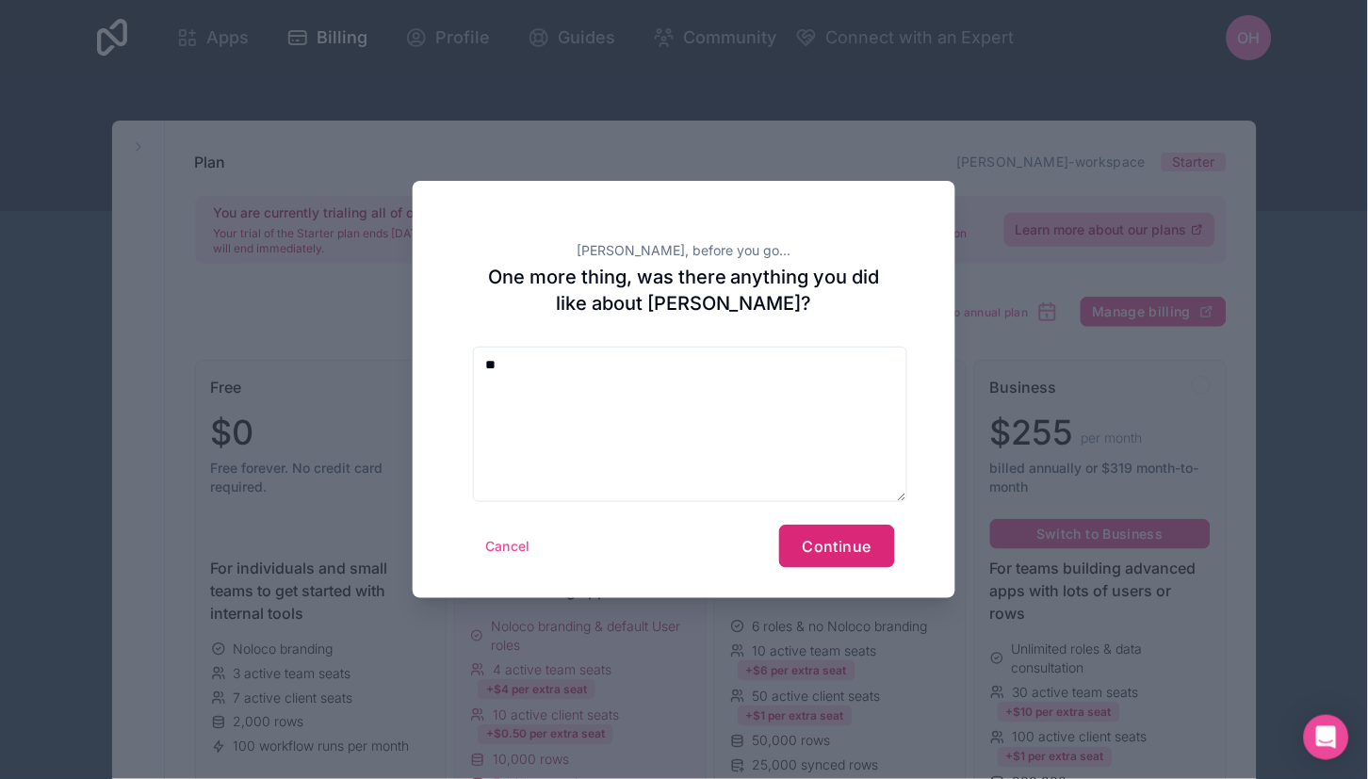
click at [832, 560] on button "Continue" at bounding box center [837, 546] width 116 height 43
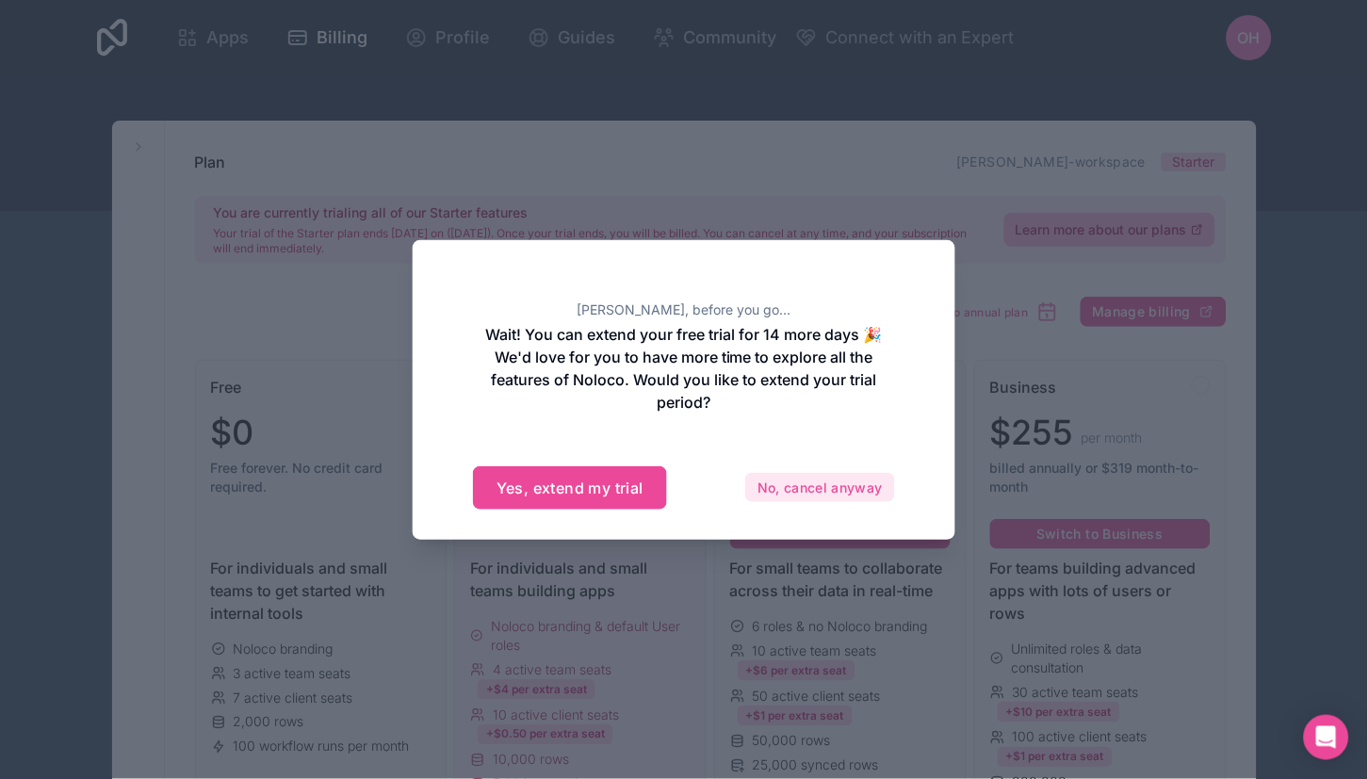
click at [769, 489] on button "No, cancel anyway" at bounding box center [820, 488] width 150 height 30
